Goal: Task Accomplishment & Management: Use online tool/utility

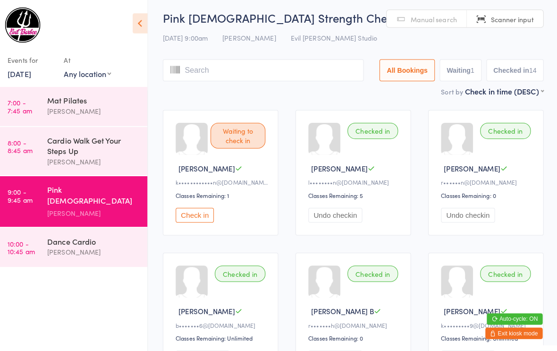
scroll to position [9, 0]
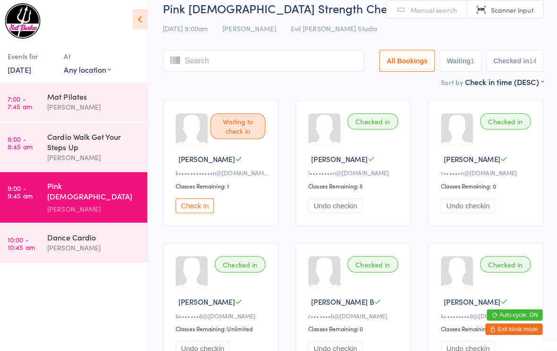
click at [67, 233] on div "Dance Cardio" at bounding box center [96, 238] width 91 height 10
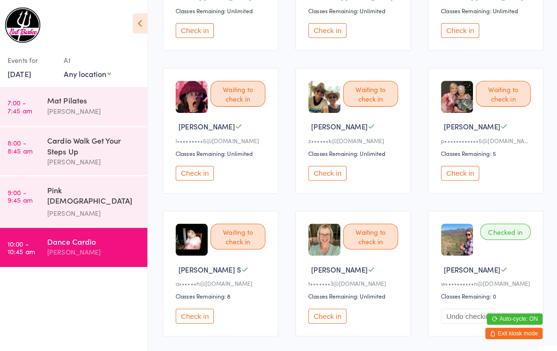
scroll to position [220, 0]
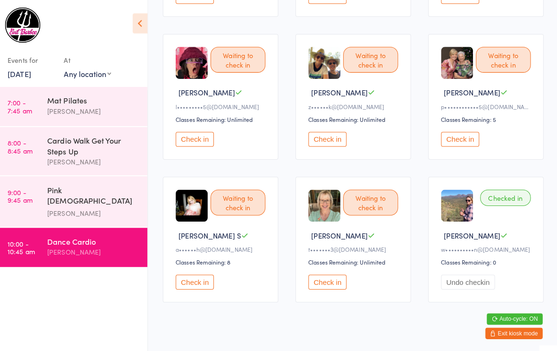
click at [190, 286] on button "Check in" at bounding box center [197, 278] width 38 height 15
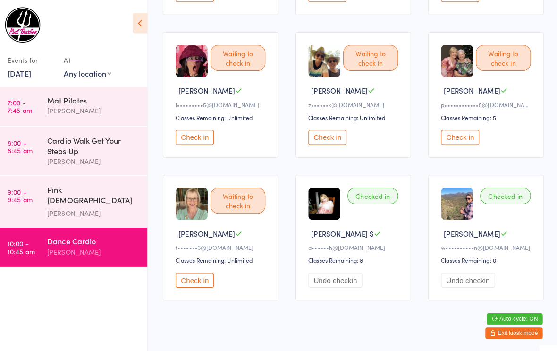
scroll to position [240, 0]
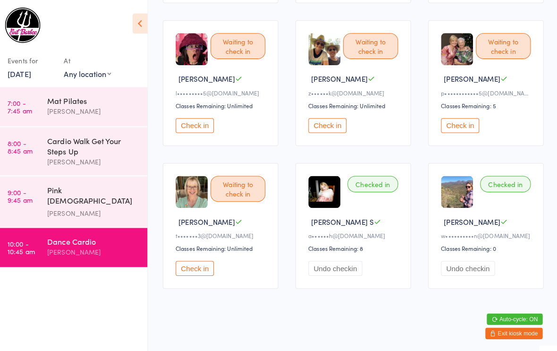
click at [455, 131] on button "Check in" at bounding box center [460, 124] width 38 height 15
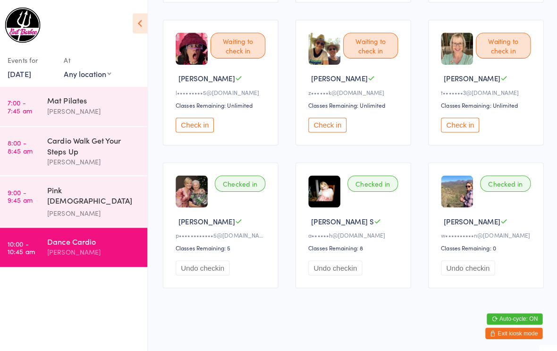
click at [68, 233] on div "Dance Cardio" at bounding box center [96, 238] width 91 height 10
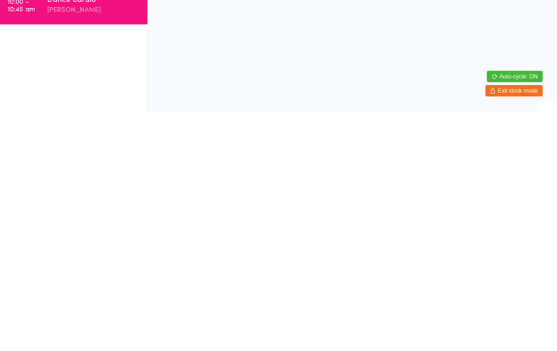
scroll to position [0, 0]
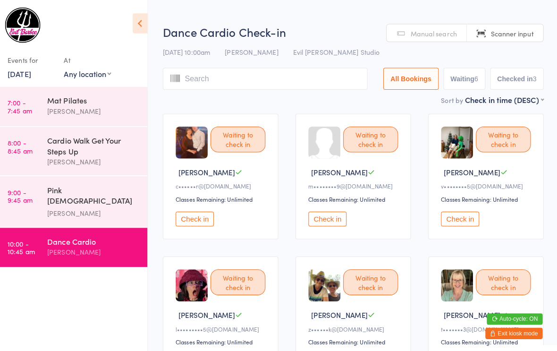
click at [324, 220] on button "Check in" at bounding box center [329, 216] width 38 height 15
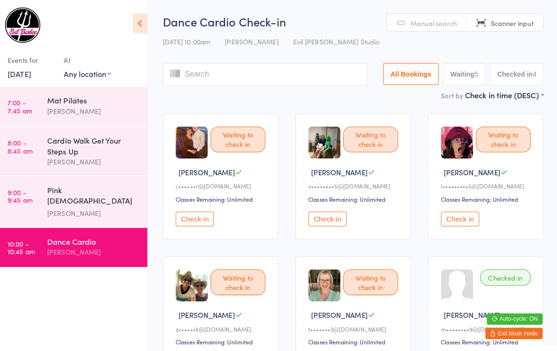
click at [323, 214] on button "Check in" at bounding box center [329, 216] width 38 height 15
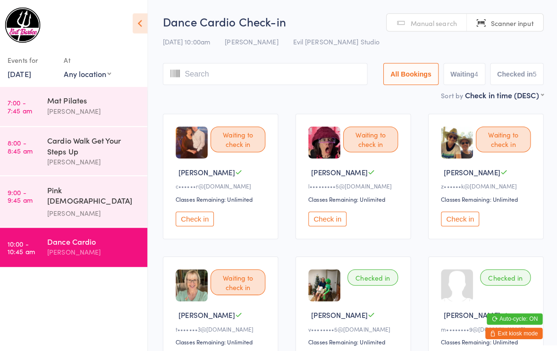
click at [200, 215] on button "Check in" at bounding box center [197, 216] width 38 height 15
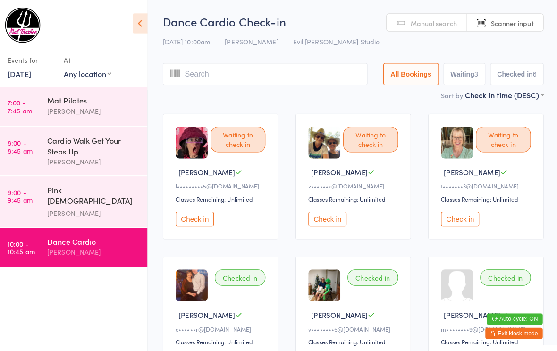
click at [195, 218] on button "Check in" at bounding box center [197, 216] width 38 height 15
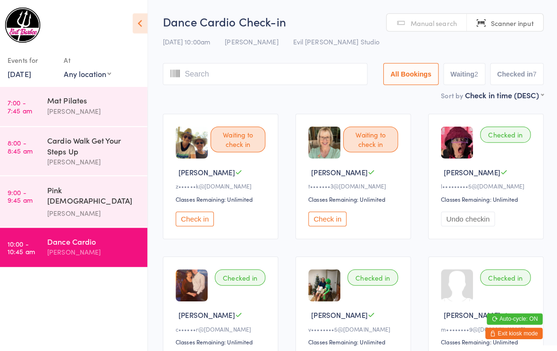
click at [74, 144] on div "Cardio Walk Get Your Steps Up" at bounding box center [96, 144] width 91 height 21
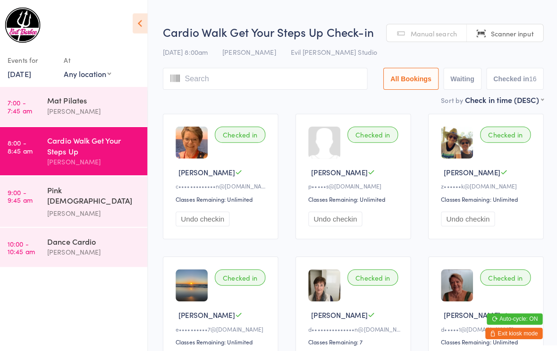
click at [66, 233] on div "Dance Cardio" at bounding box center [96, 238] width 91 height 10
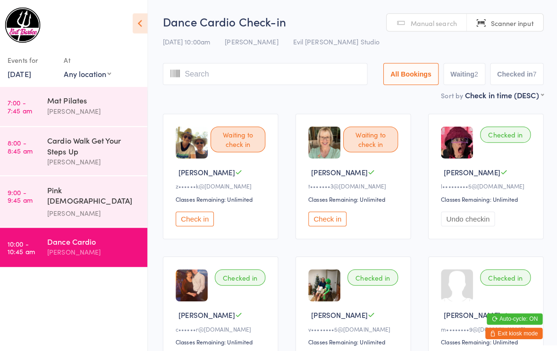
click at [190, 223] on button "Check in" at bounding box center [197, 216] width 38 height 15
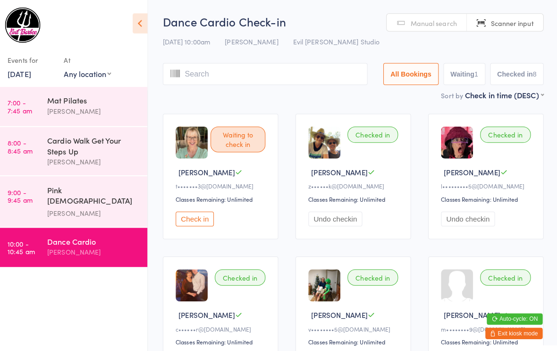
click at [195, 219] on button "Check in" at bounding box center [197, 216] width 38 height 15
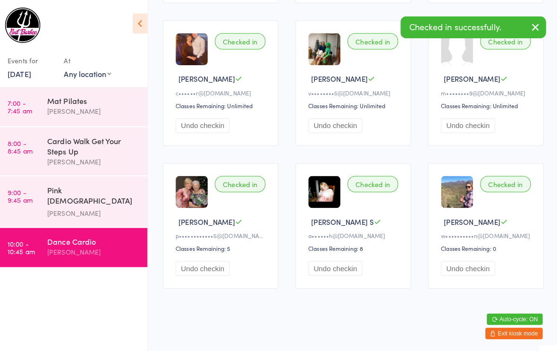
scroll to position [240, 0]
